Goal: Task Accomplishment & Management: Use online tool/utility

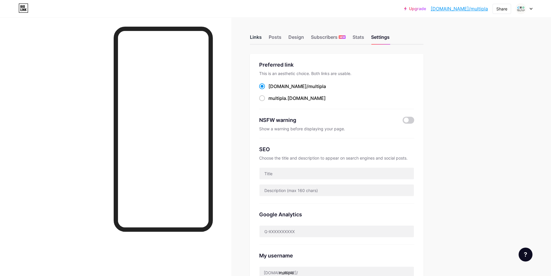
click at [253, 40] on div "Links" at bounding box center [256, 39] width 12 height 10
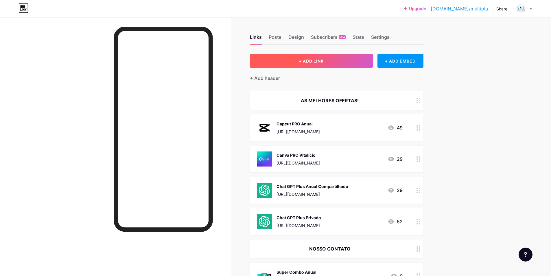
click at [340, 59] on button "+ ADD LINK" at bounding box center [311, 61] width 123 height 14
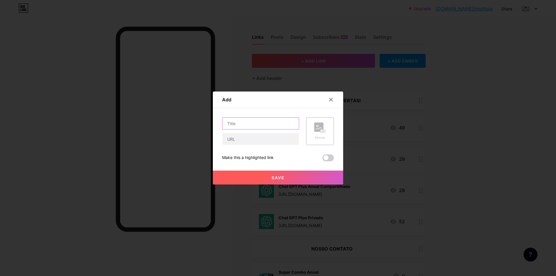
click at [273, 125] on input "text" at bounding box center [260, 123] width 76 height 12
click at [260, 127] on input "text" at bounding box center [260, 123] width 76 height 12
click at [250, 126] on input "text" at bounding box center [260, 123] width 76 height 12
type input "Spotify Anual"
drag, startPoint x: 240, startPoint y: 143, endPoint x: 244, endPoint y: 144, distance: 4.1
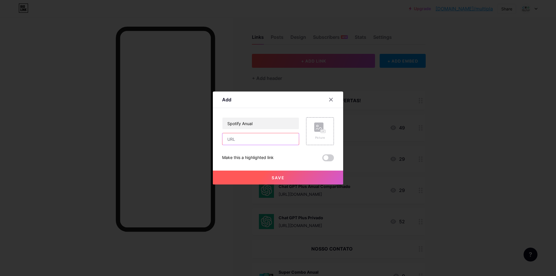
click at [240, 143] on input "text" at bounding box center [260, 139] width 76 height 12
paste input "[URL][DOMAIN_NAME]"
type input "[URL][DOMAIN_NAME]"
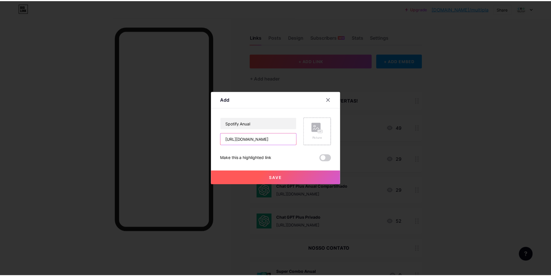
scroll to position [0, 0]
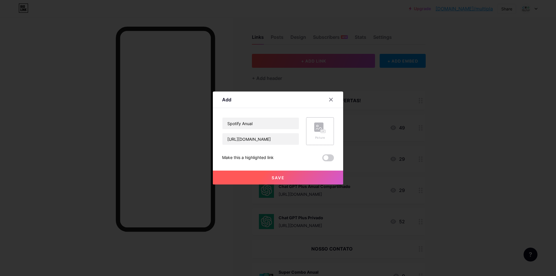
click at [314, 127] on rect at bounding box center [318, 126] width 9 height 9
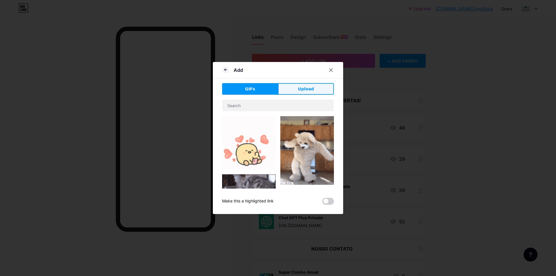
click at [295, 89] on button "Upload" at bounding box center [306, 89] width 56 height 12
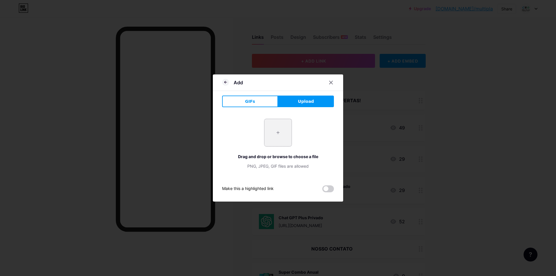
click at [277, 135] on input "file" at bounding box center [277, 132] width 27 height 27
type input "C:\fakepath\Spotify_logo_without_text.svg.png"
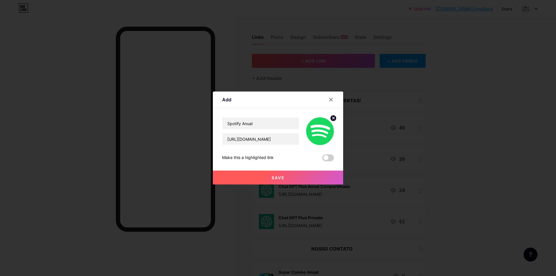
click at [286, 176] on button "Save" at bounding box center [278, 177] width 130 height 14
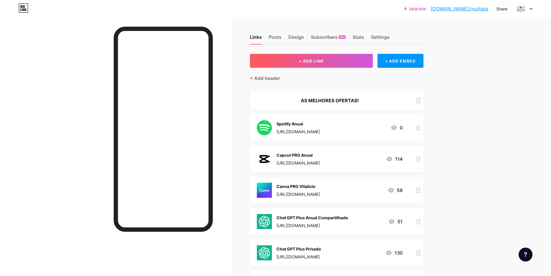
scroll to position [29, 0]
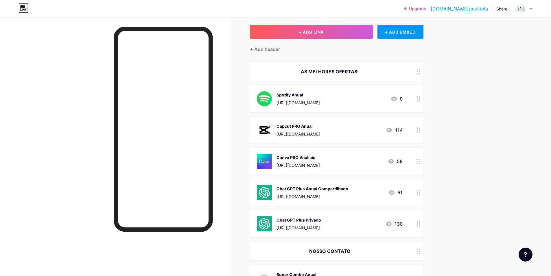
click at [467, 105] on div "Upgrade [DOMAIN_NAME]/multip... [DOMAIN_NAME]/multipla Share Switch accounts Mú…" at bounding box center [275, 180] width 551 height 419
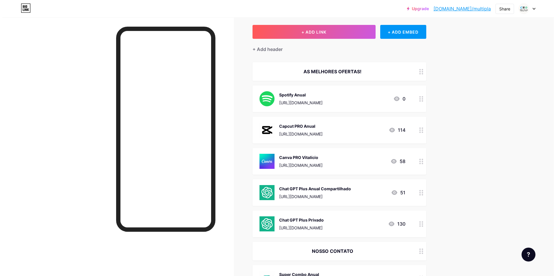
scroll to position [0, 0]
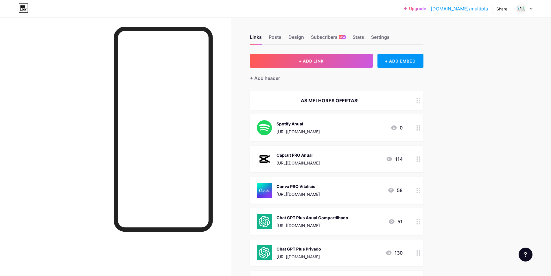
click at [474, 123] on div "Upgrade [DOMAIN_NAME]/multip... [DOMAIN_NAME]/multipla Share Switch accounts Mú…" at bounding box center [275, 209] width 551 height 419
click at [503, 112] on div "Upgrade [DOMAIN_NAME]/multip... [DOMAIN_NAME]/multipla Share Switch accounts Mú…" at bounding box center [275, 209] width 551 height 419
click at [320, 130] on div "[URL][DOMAIN_NAME]" at bounding box center [298, 131] width 43 height 6
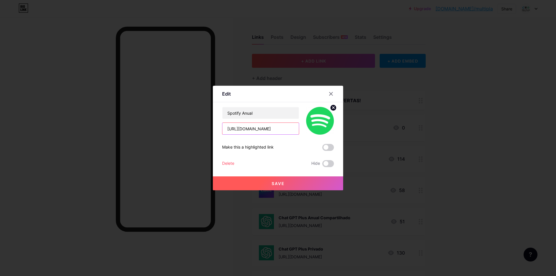
scroll to position [0, 15]
drag, startPoint x: 291, startPoint y: 131, endPoint x: 264, endPoint y: 137, distance: 27.3
click at [264, 137] on div "Spotify Anual [URL][DOMAIN_NAME] Make this a highlighted link Delete Hide Save" at bounding box center [278, 137] width 112 height 60
click at [280, 185] on span "Save" at bounding box center [277, 183] width 13 height 5
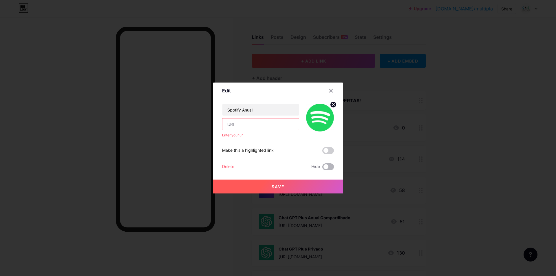
click at [324, 168] on span at bounding box center [328, 166] width 12 height 7
click at [322, 168] on input "checkbox" at bounding box center [322, 168] width 0 height 0
click at [304, 182] on button "Save" at bounding box center [278, 186] width 130 height 14
click at [277, 126] on input "text" at bounding box center [260, 124] width 76 height 12
paste input "[URL][DOMAIN_NAME]"
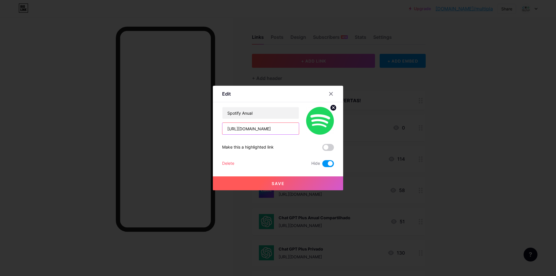
scroll to position [0, 36]
type input "[URL][DOMAIN_NAME]"
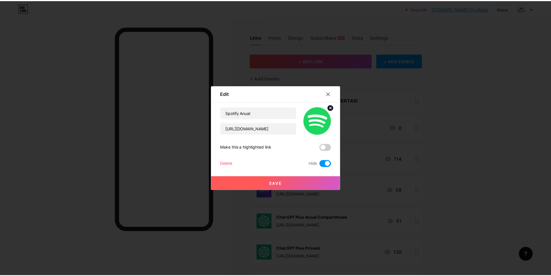
scroll to position [0, 0]
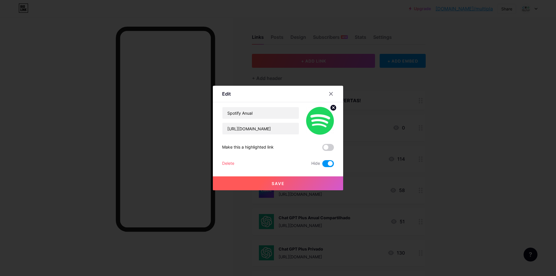
click at [283, 183] on button "Save" at bounding box center [278, 183] width 130 height 14
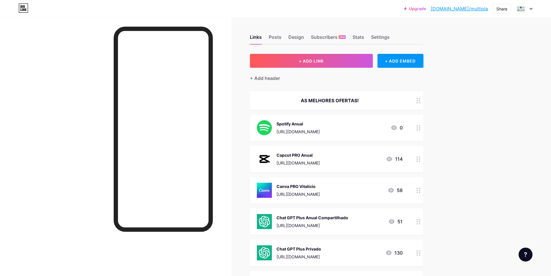
scroll to position [29, 0]
